Goal: Check status: Check status

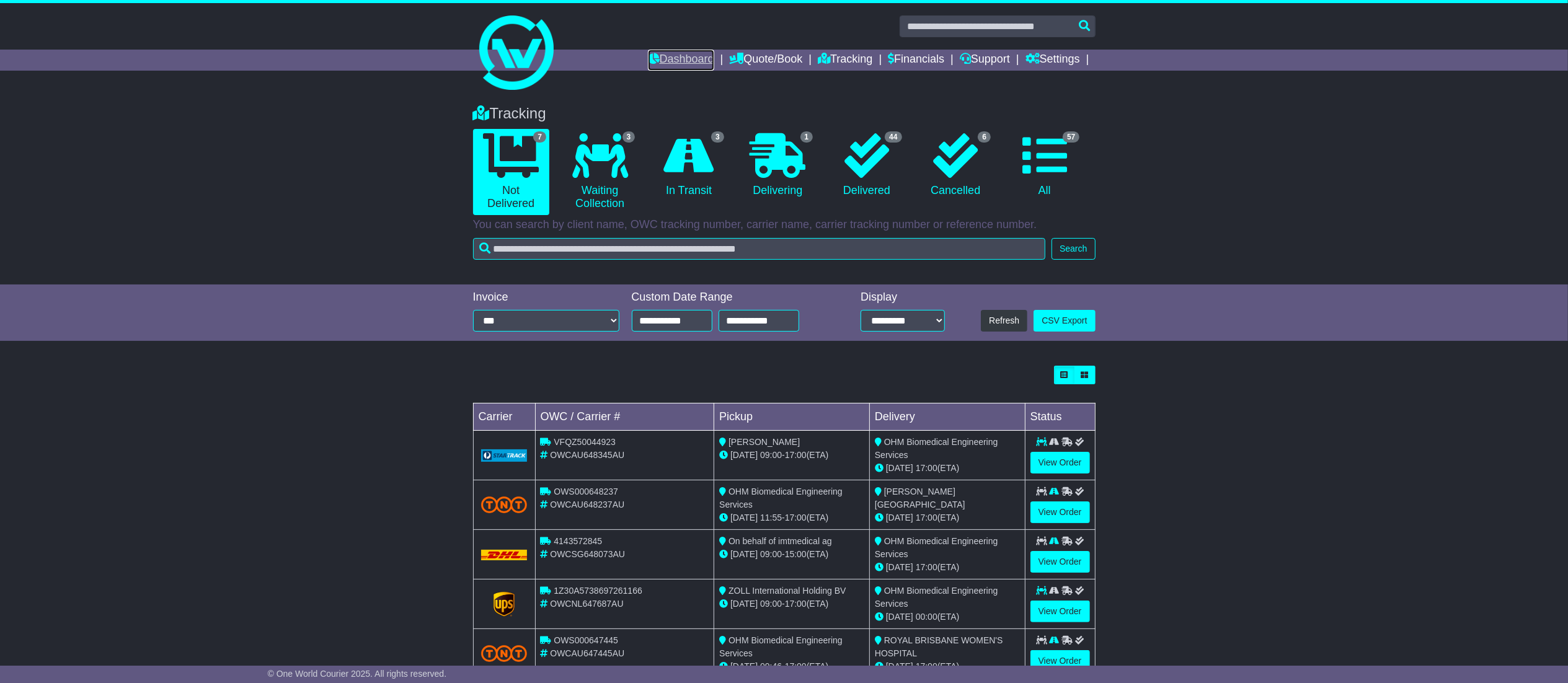
click at [670, 58] on link "Dashboard" at bounding box center [681, 60] width 66 height 21
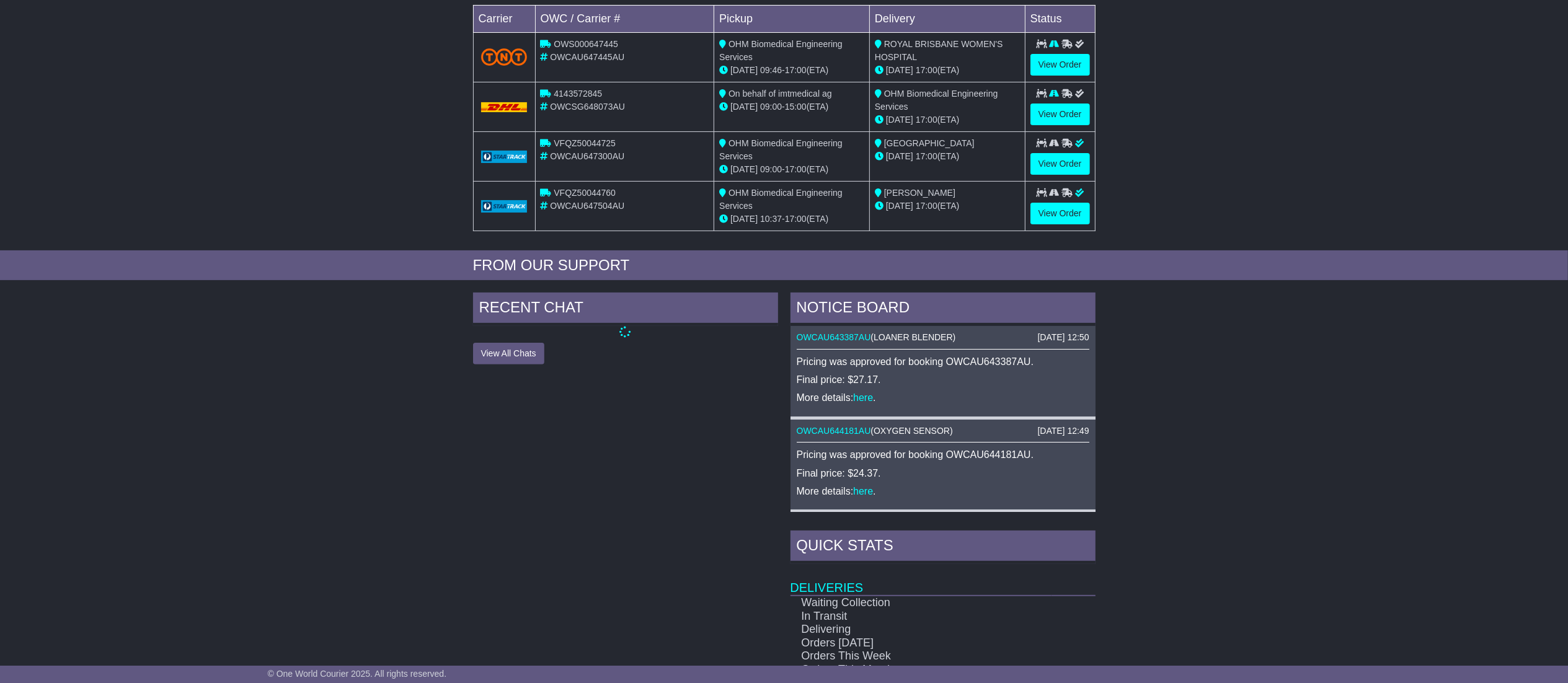
scroll to position [251, 0]
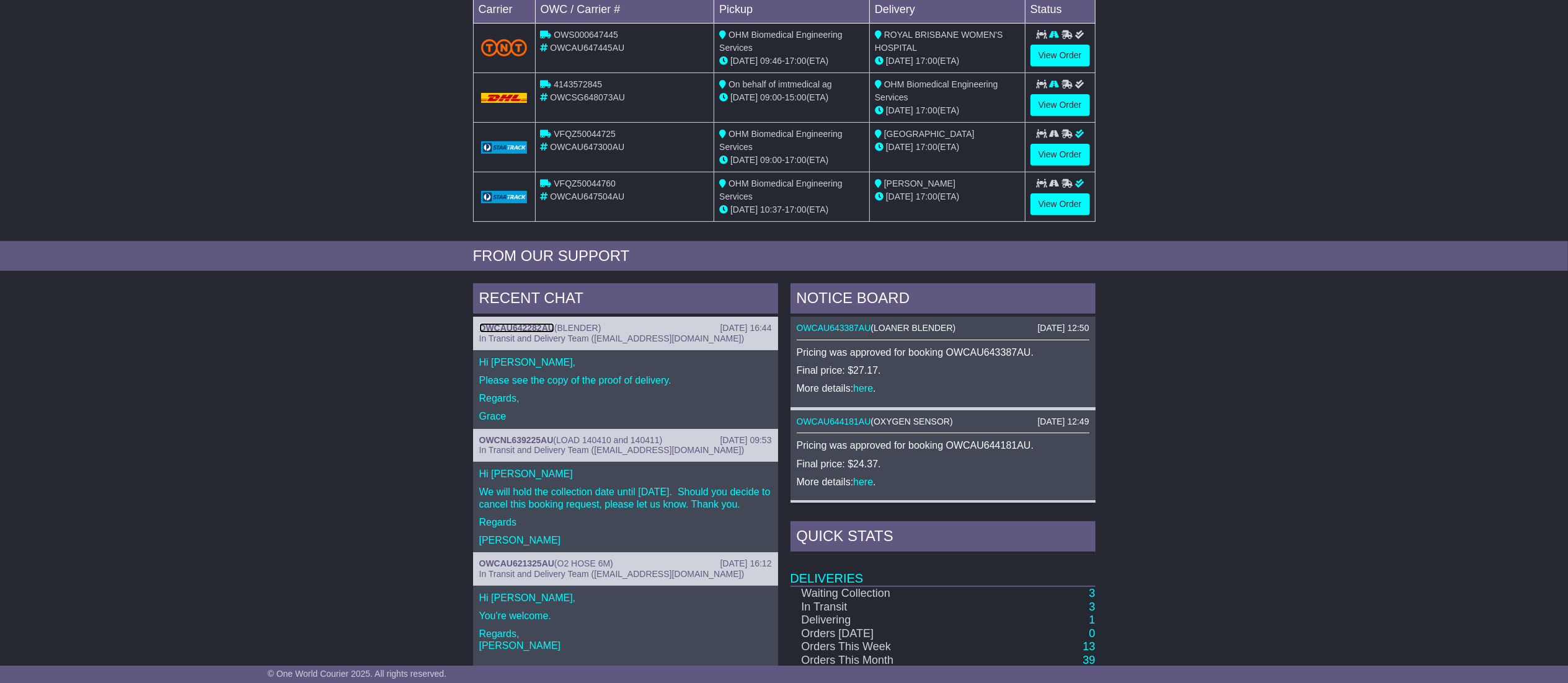
click at [528, 327] on link "OWCAU642282AU" at bounding box center [516, 328] width 75 height 10
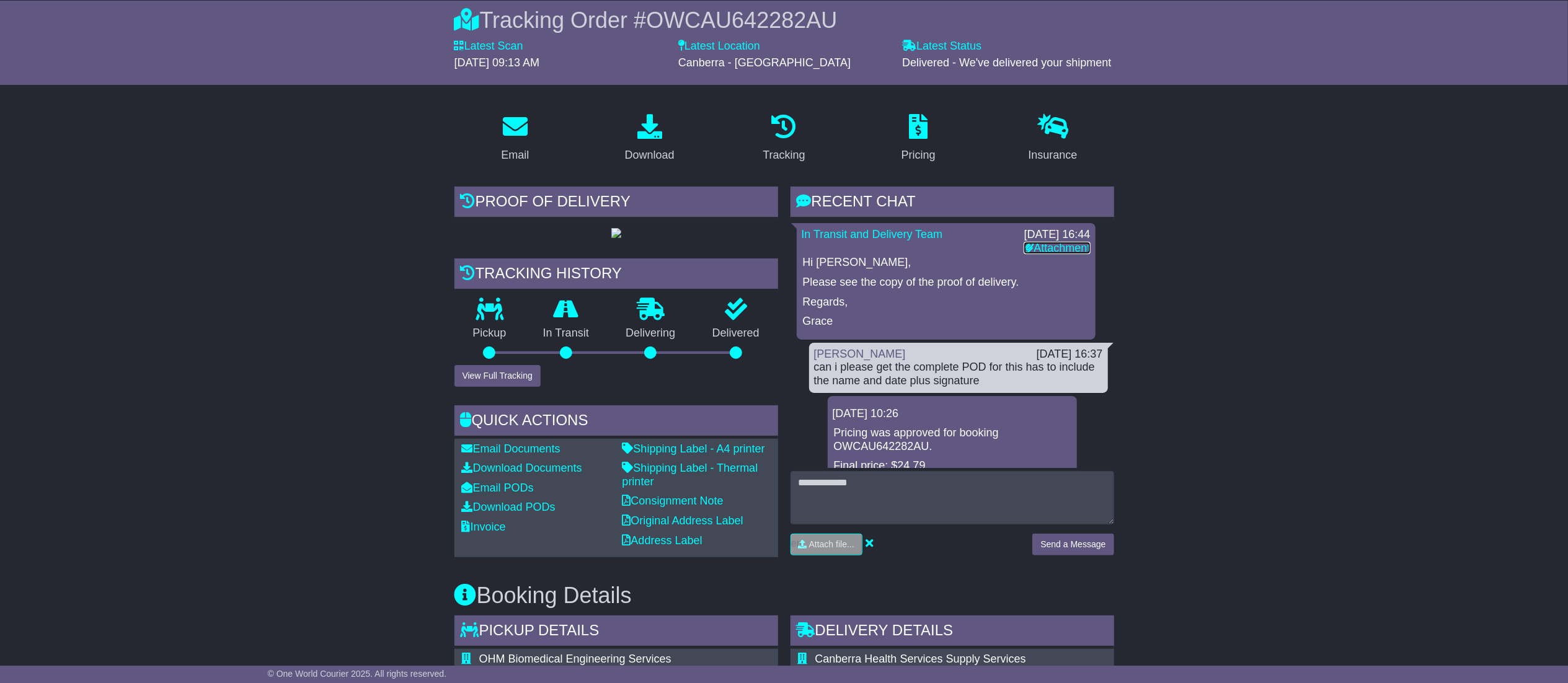
click at [1042, 243] on link "Attachment" at bounding box center [1057, 248] width 66 height 12
